Goal: Information Seeking & Learning: Learn about a topic

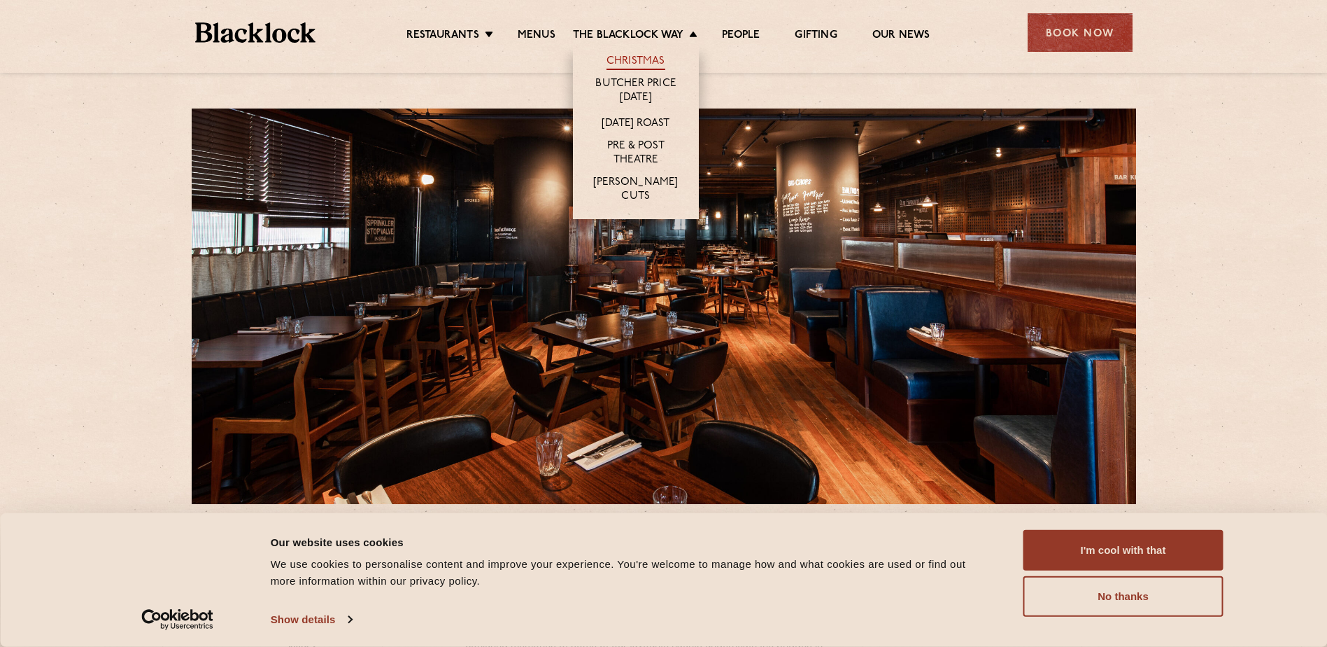
click at [653, 64] on link "Christmas" at bounding box center [636, 62] width 59 height 15
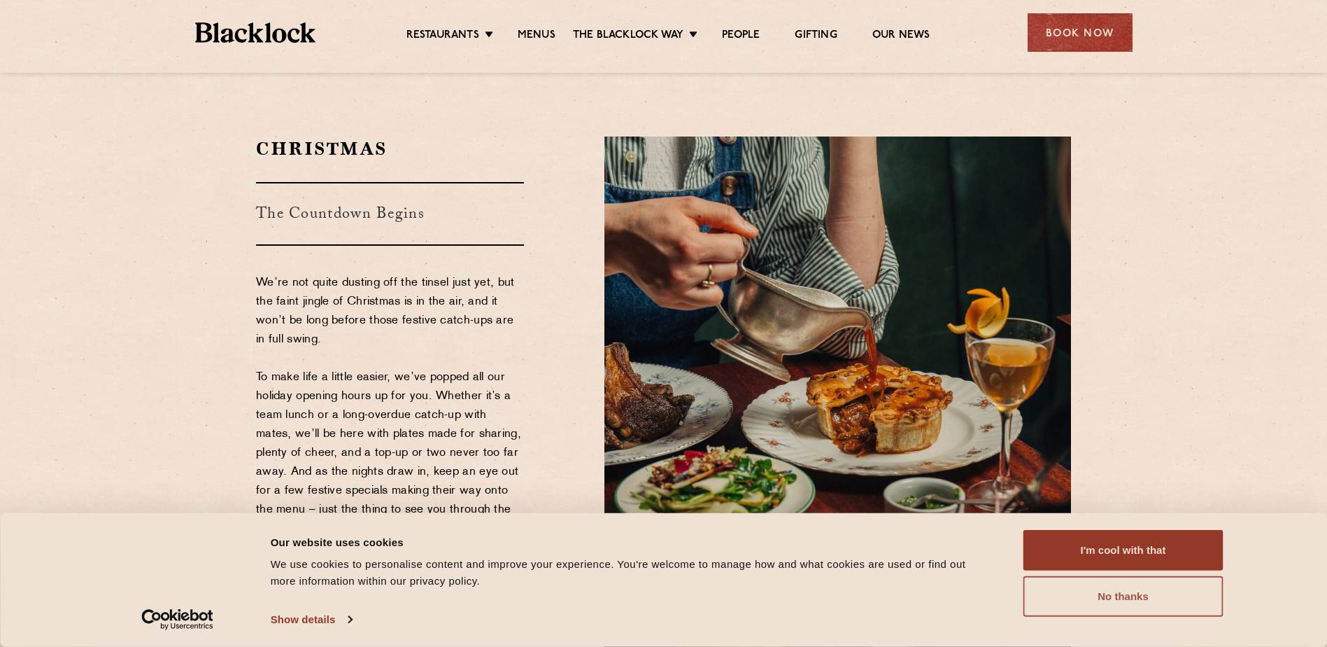
click at [1154, 597] on button "No thanks" at bounding box center [1124, 596] width 200 height 41
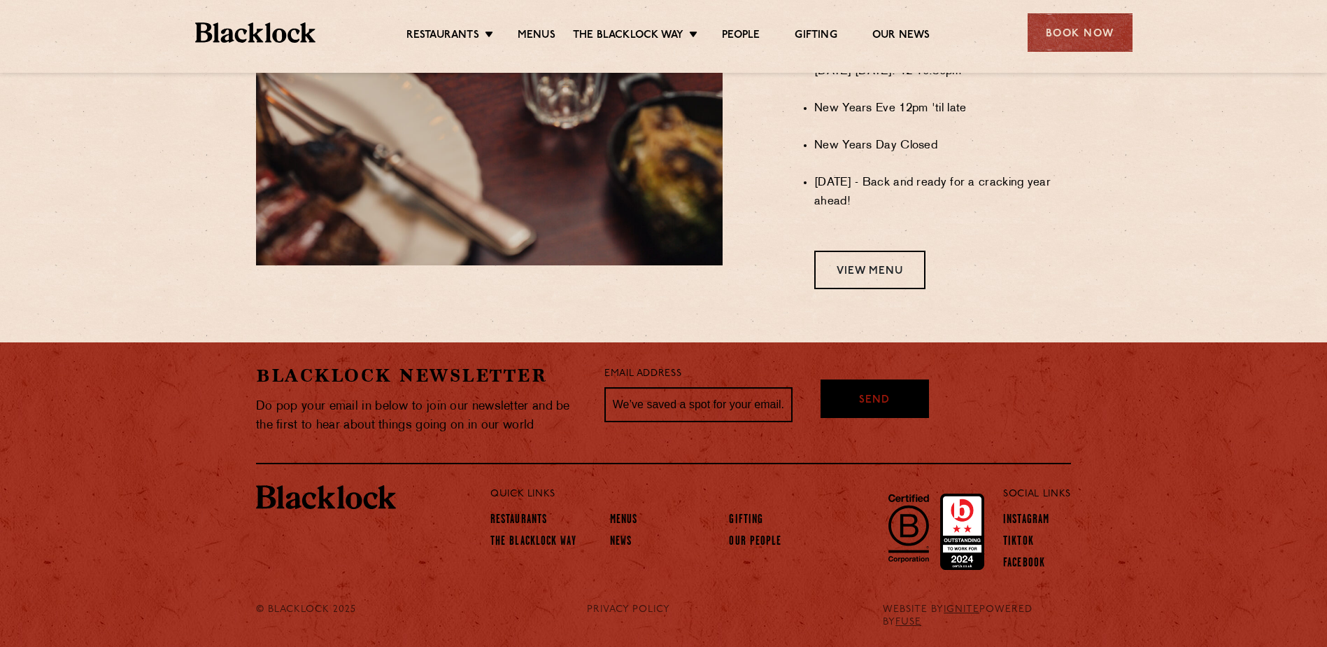
scroll to position [1213, 0]
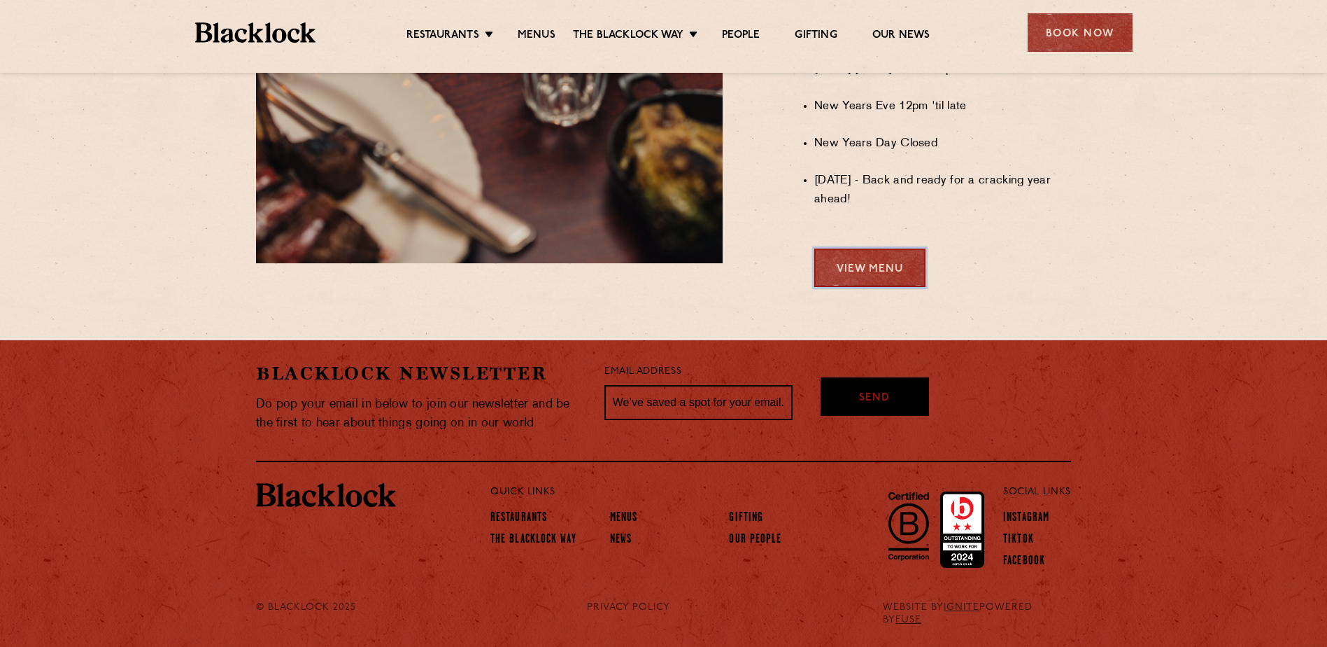
click at [859, 287] on link "View Menu" at bounding box center [869, 267] width 111 height 38
